Goal: Information Seeking & Learning: Learn about a topic

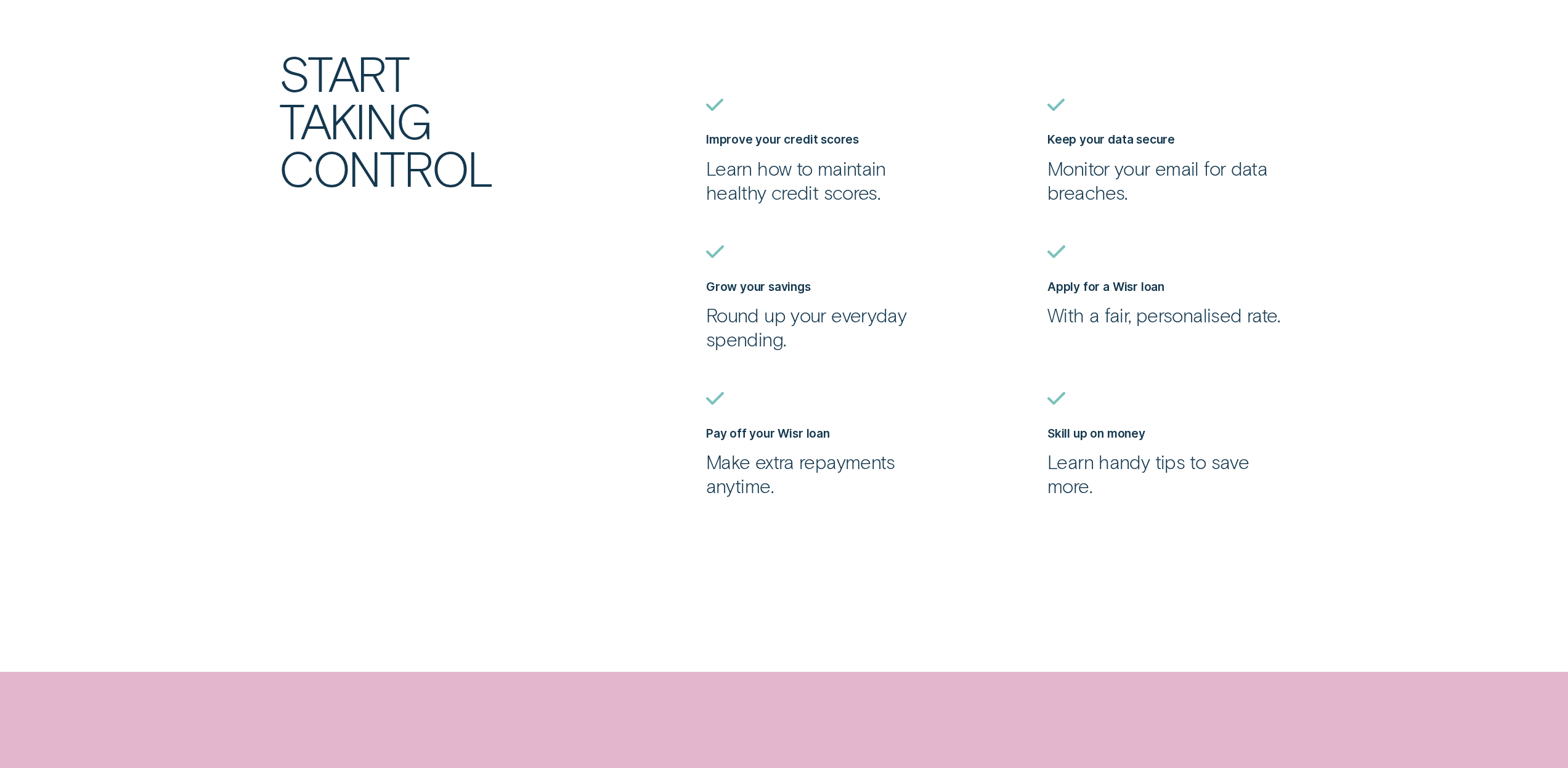
scroll to position [856, 0]
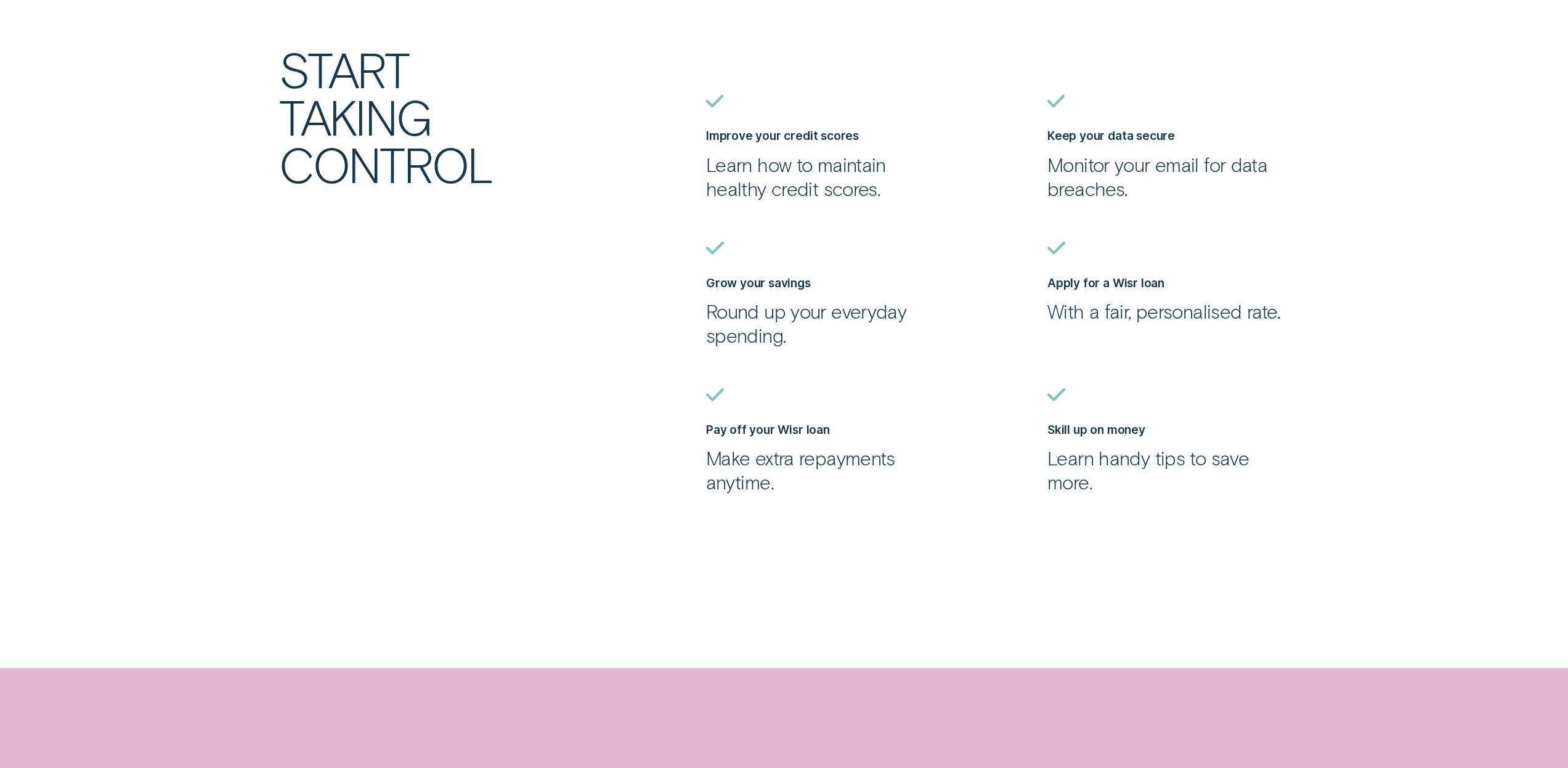
click at [732, 288] on label "Grow your savings" at bounding box center [759, 282] width 104 height 15
click at [761, 319] on p "Round up your everyday spending." at bounding box center [827, 323] width 241 height 48
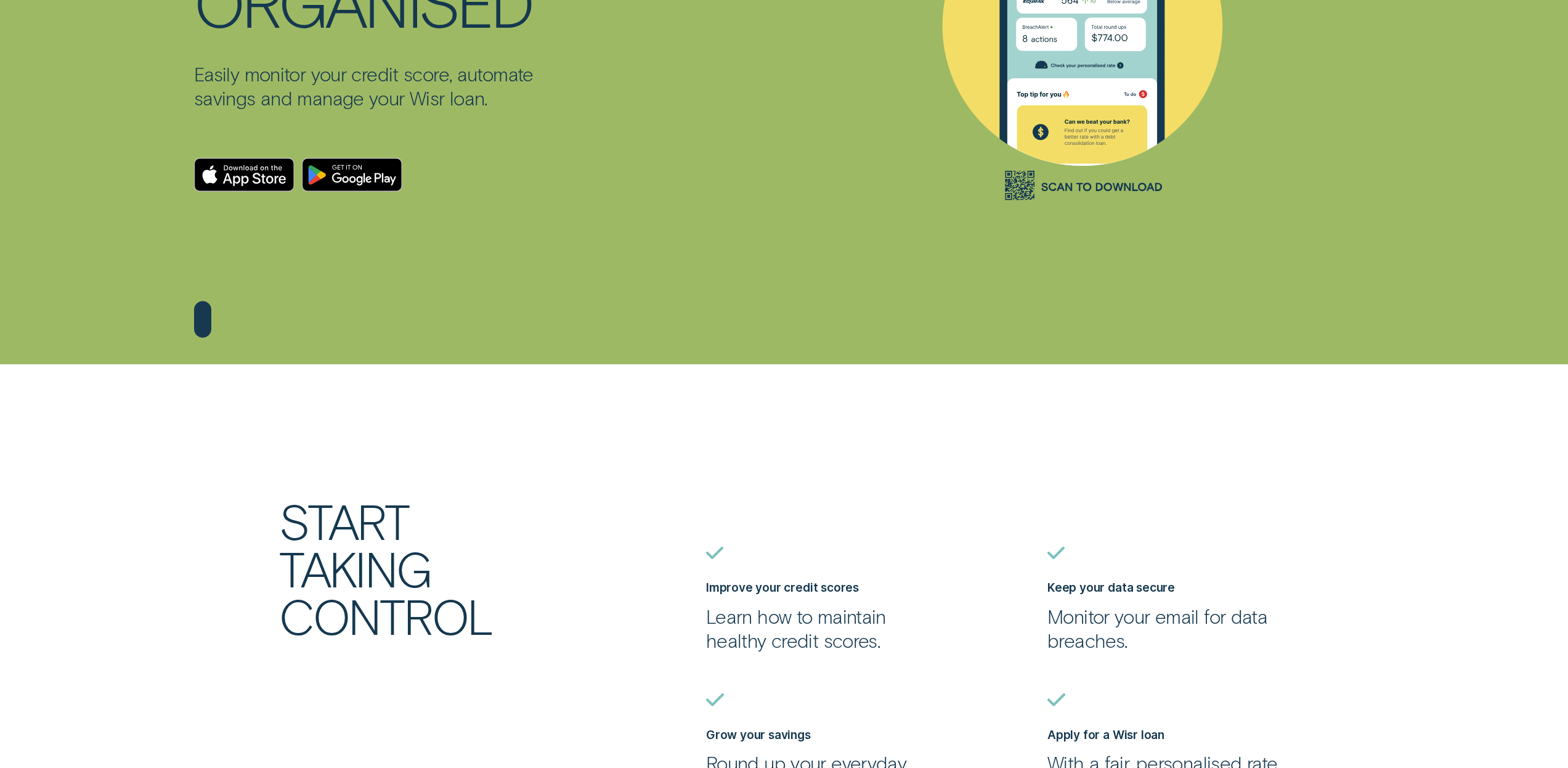
scroll to position [0, 0]
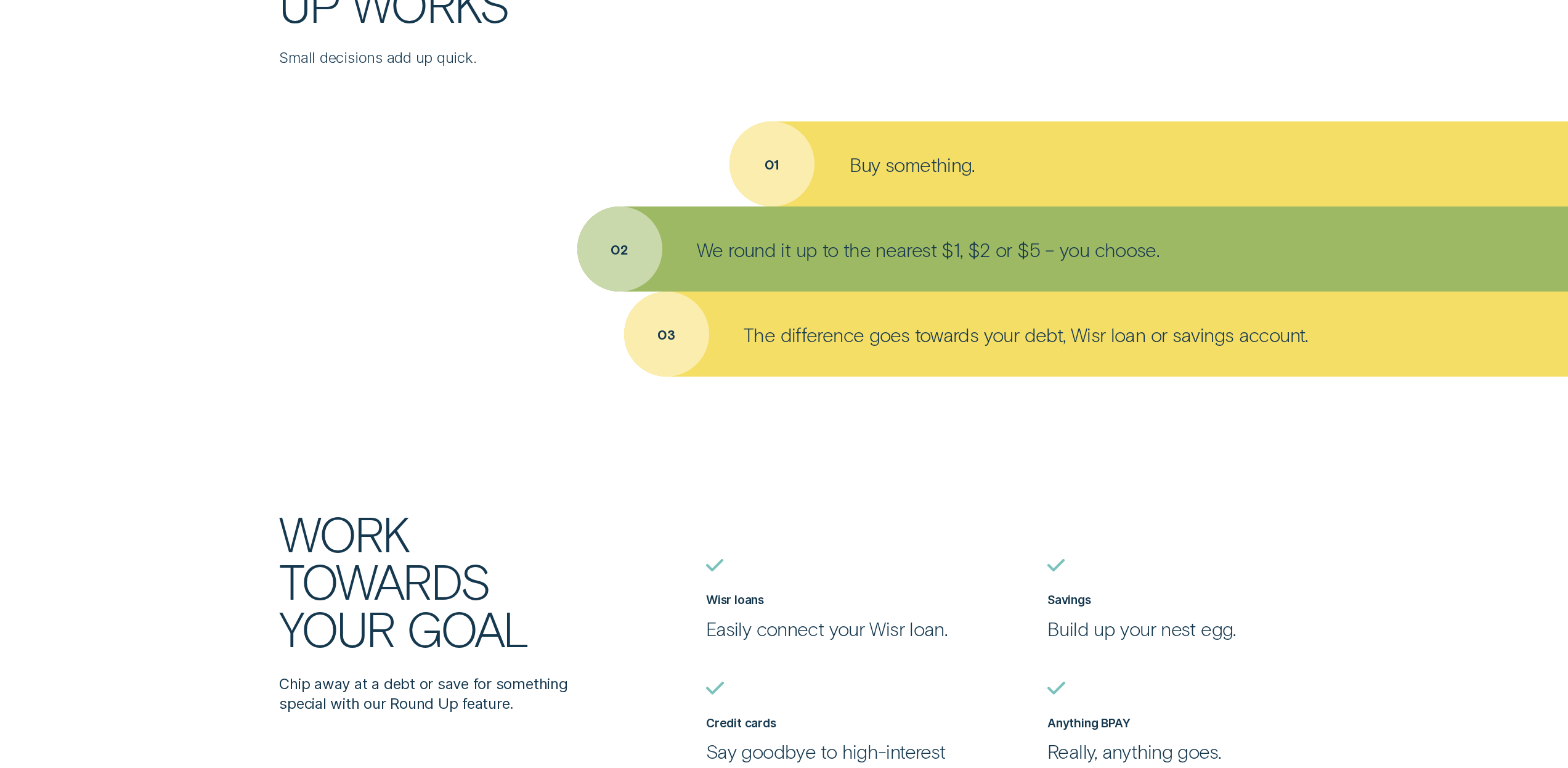
scroll to position [969, 0]
drag, startPoint x: 1023, startPoint y: 331, endPoint x: 1146, endPoint y: 341, distance: 123.4
click at [1146, 341] on p "The difference goes towards your debt, Wisr loan or savings account." at bounding box center [1026, 334] width 564 height 24
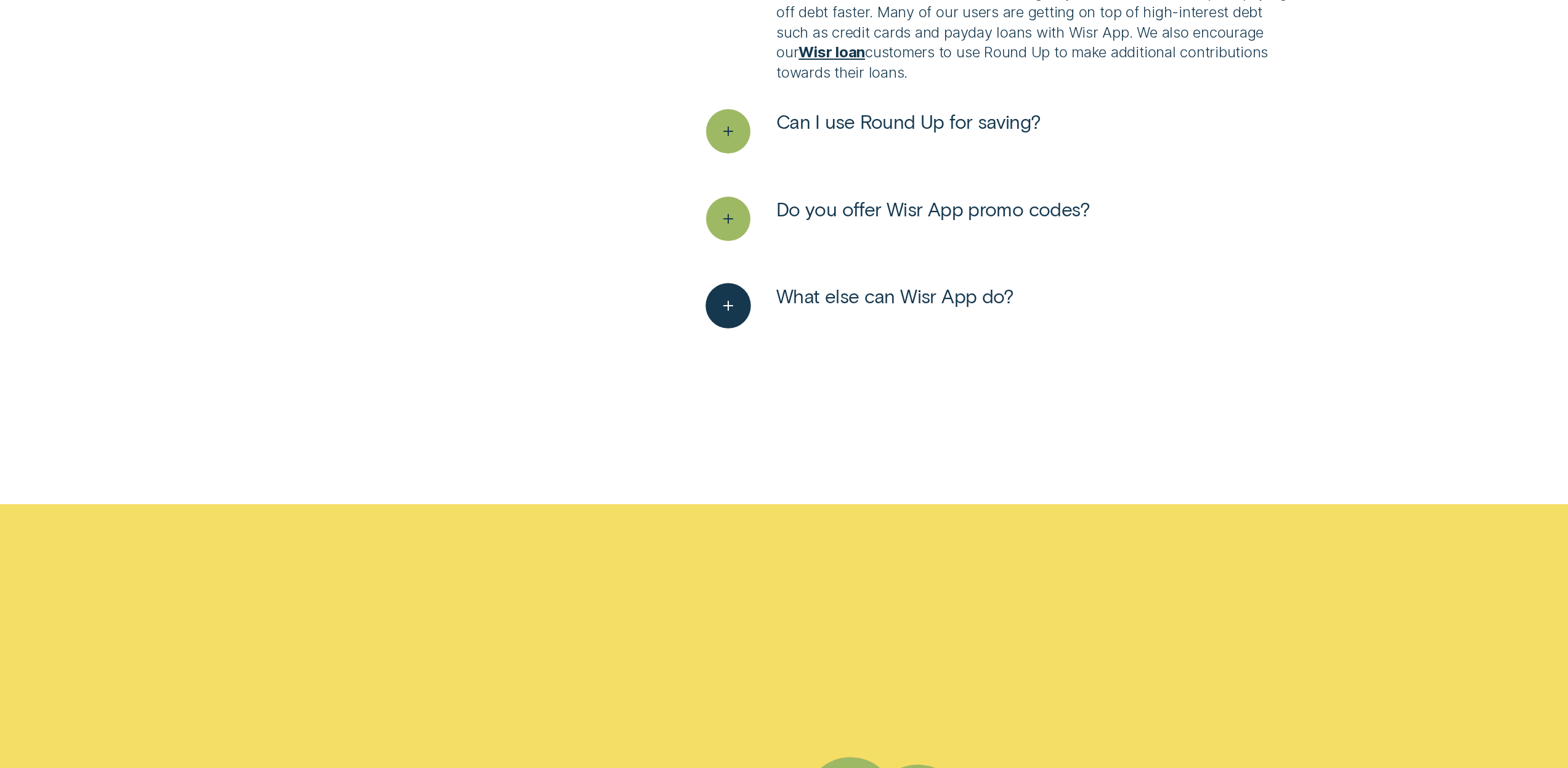
scroll to position [3644, 0]
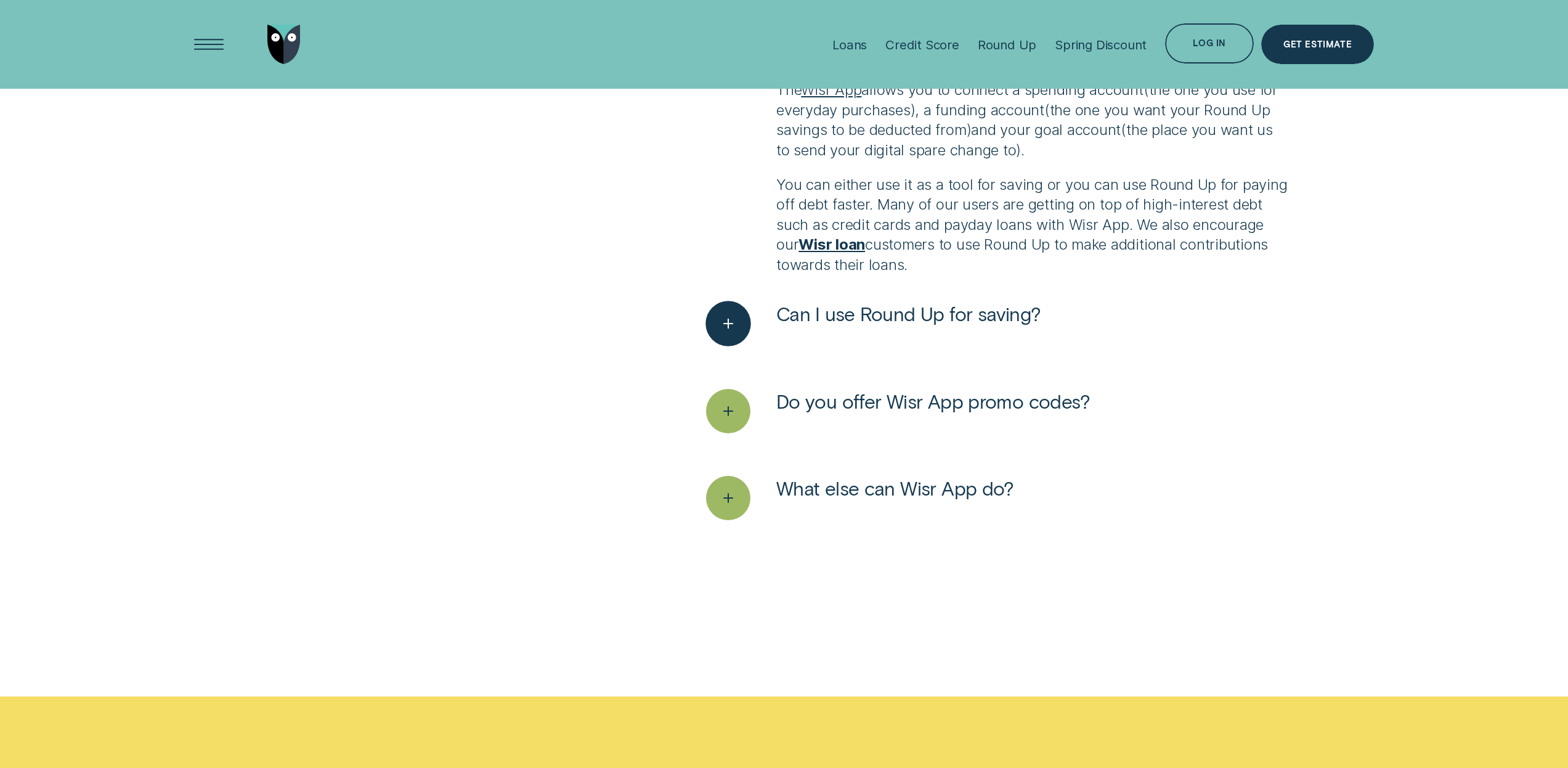
click at [914, 310] on span "Can I use Round Up for saving?" at bounding box center [908, 313] width 264 height 24
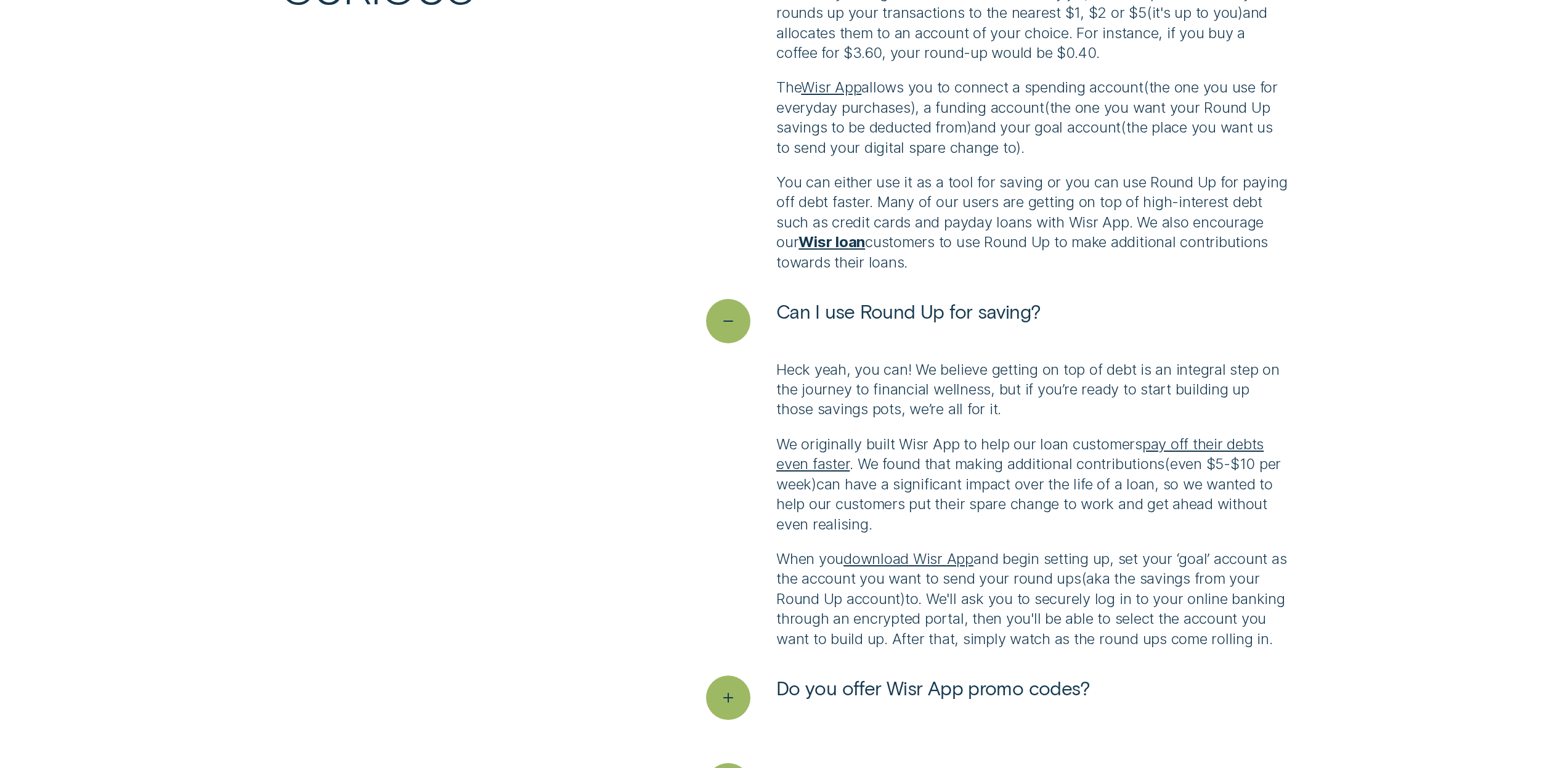
scroll to position [3667, 0]
